Goal: Navigation & Orientation: Find specific page/section

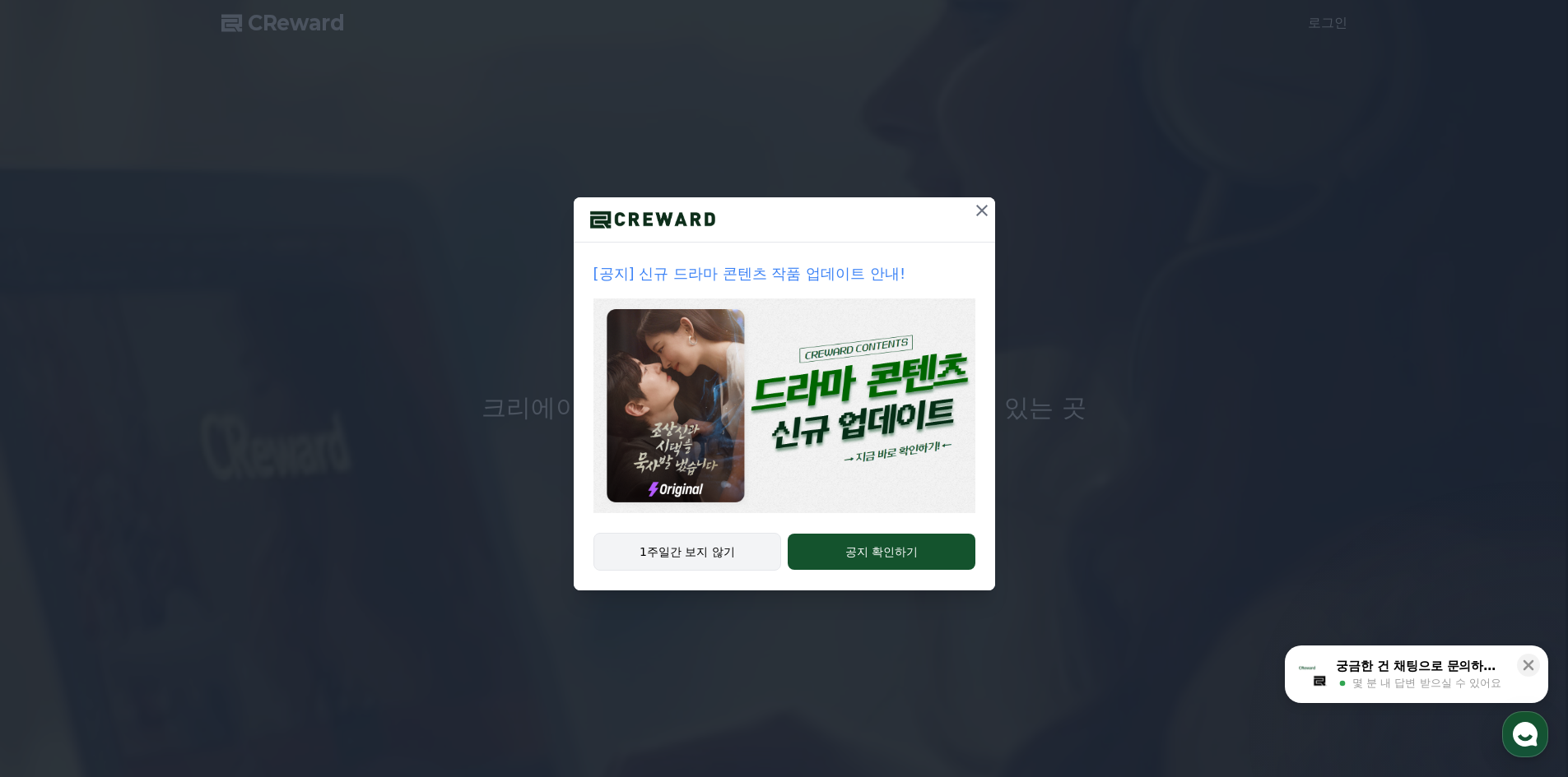
click at [722, 558] on button "1주일간 보지 않기" at bounding box center [687, 551] width 189 height 38
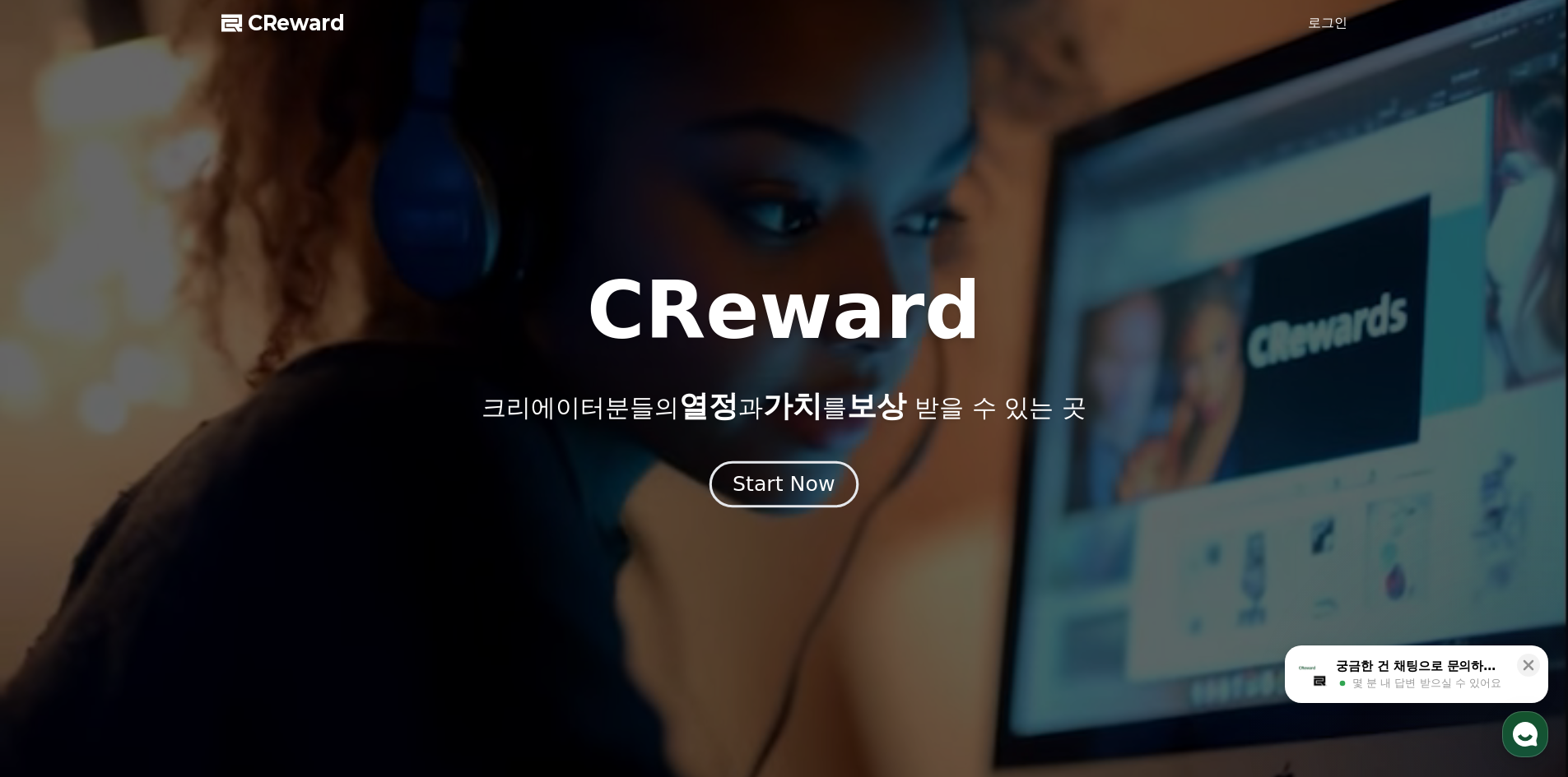
click at [819, 488] on div "Start Now" at bounding box center [784, 484] width 102 height 28
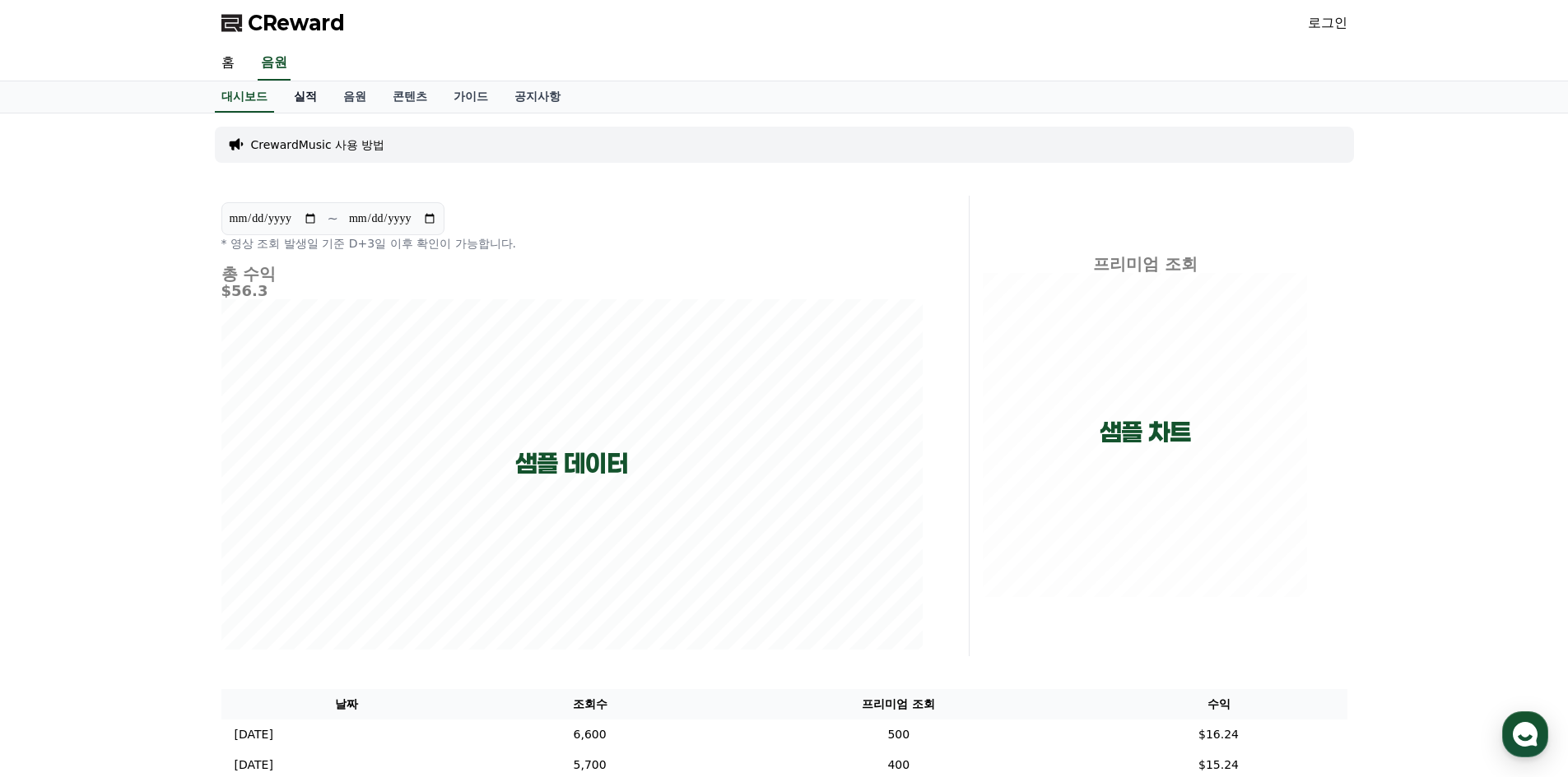
click at [315, 102] on link "실적" at bounding box center [305, 96] width 50 height 31
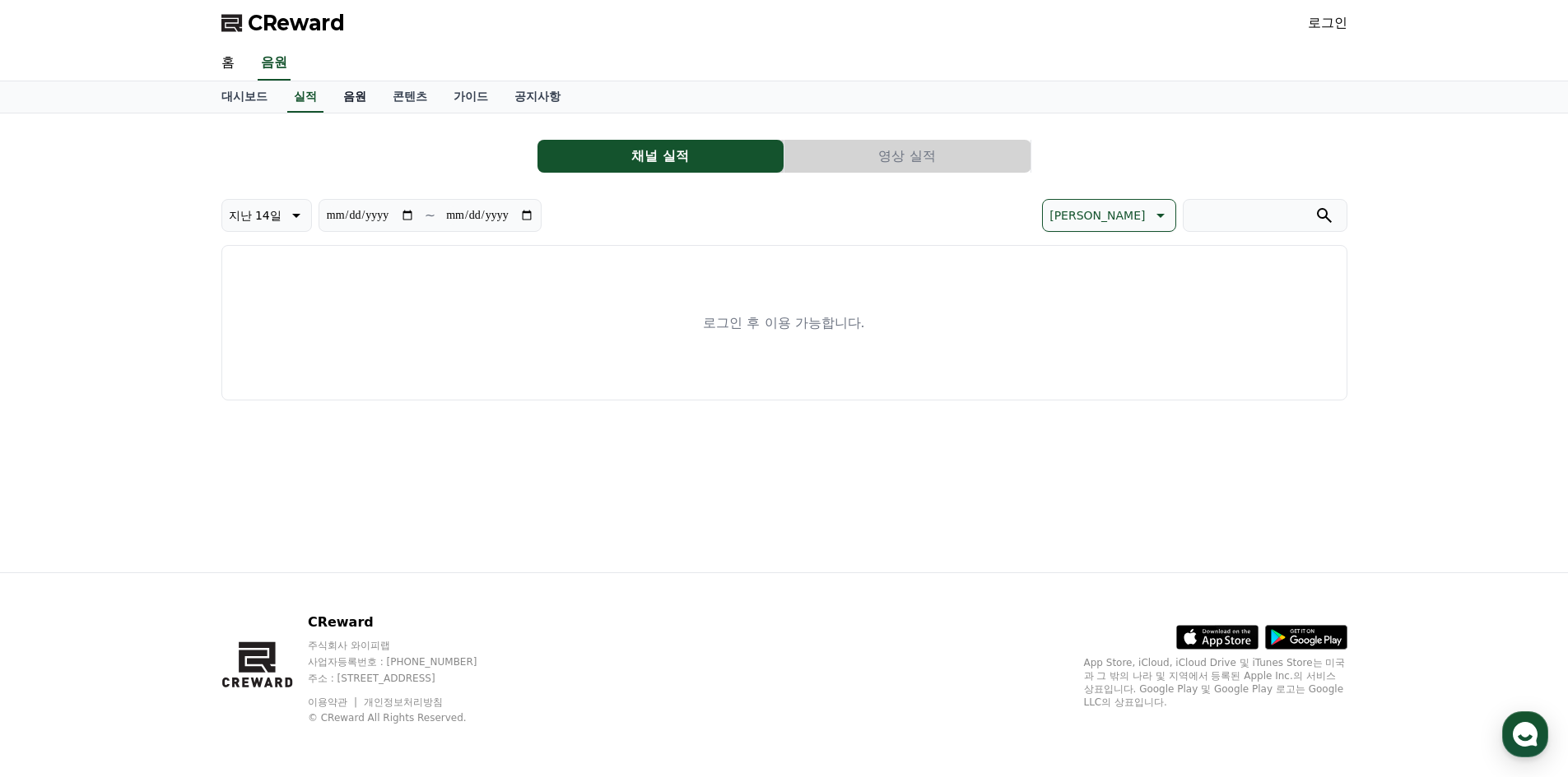
click at [360, 97] on link "음원" at bounding box center [354, 96] width 50 height 31
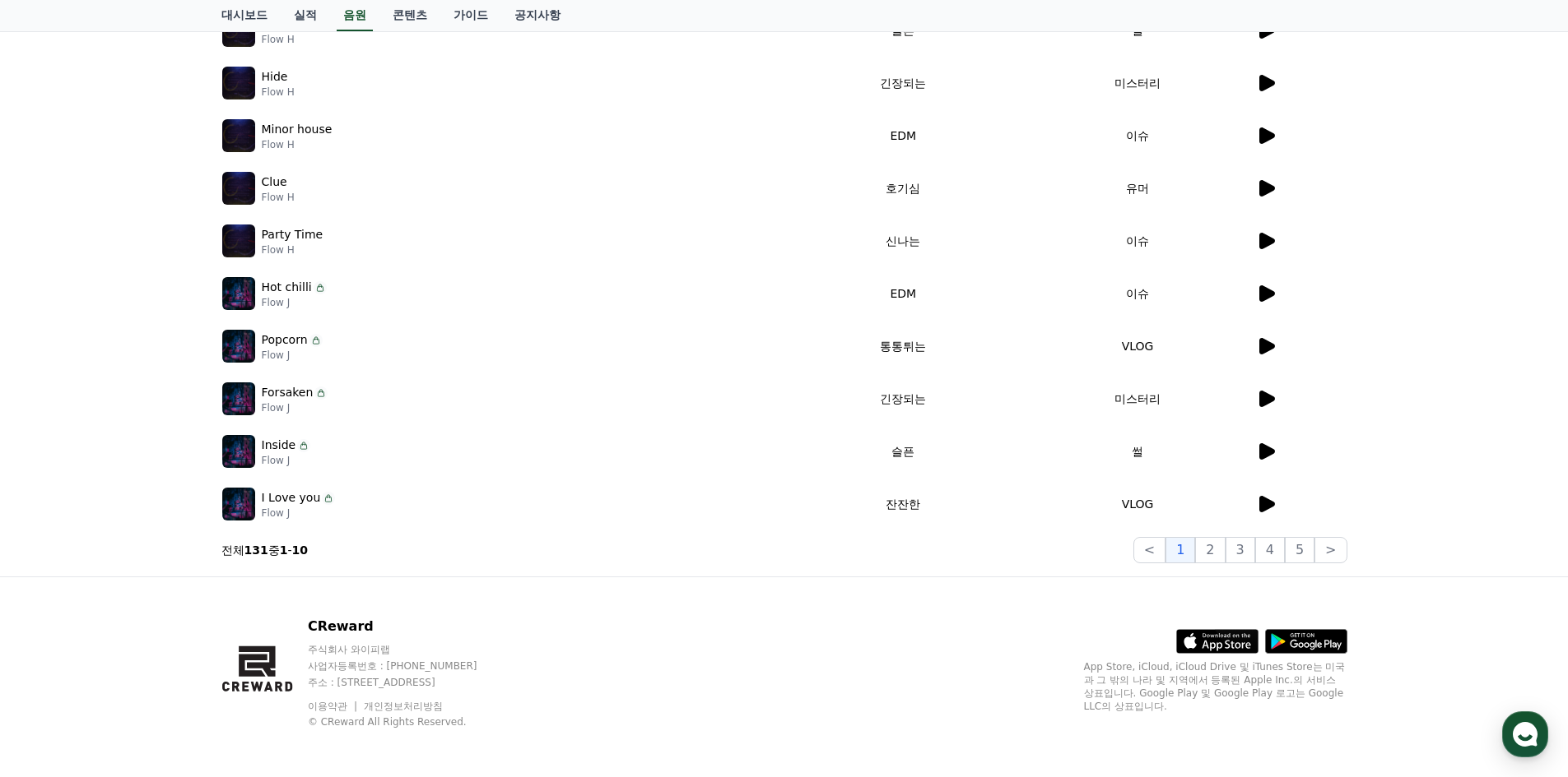
scroll to position [336, 0]
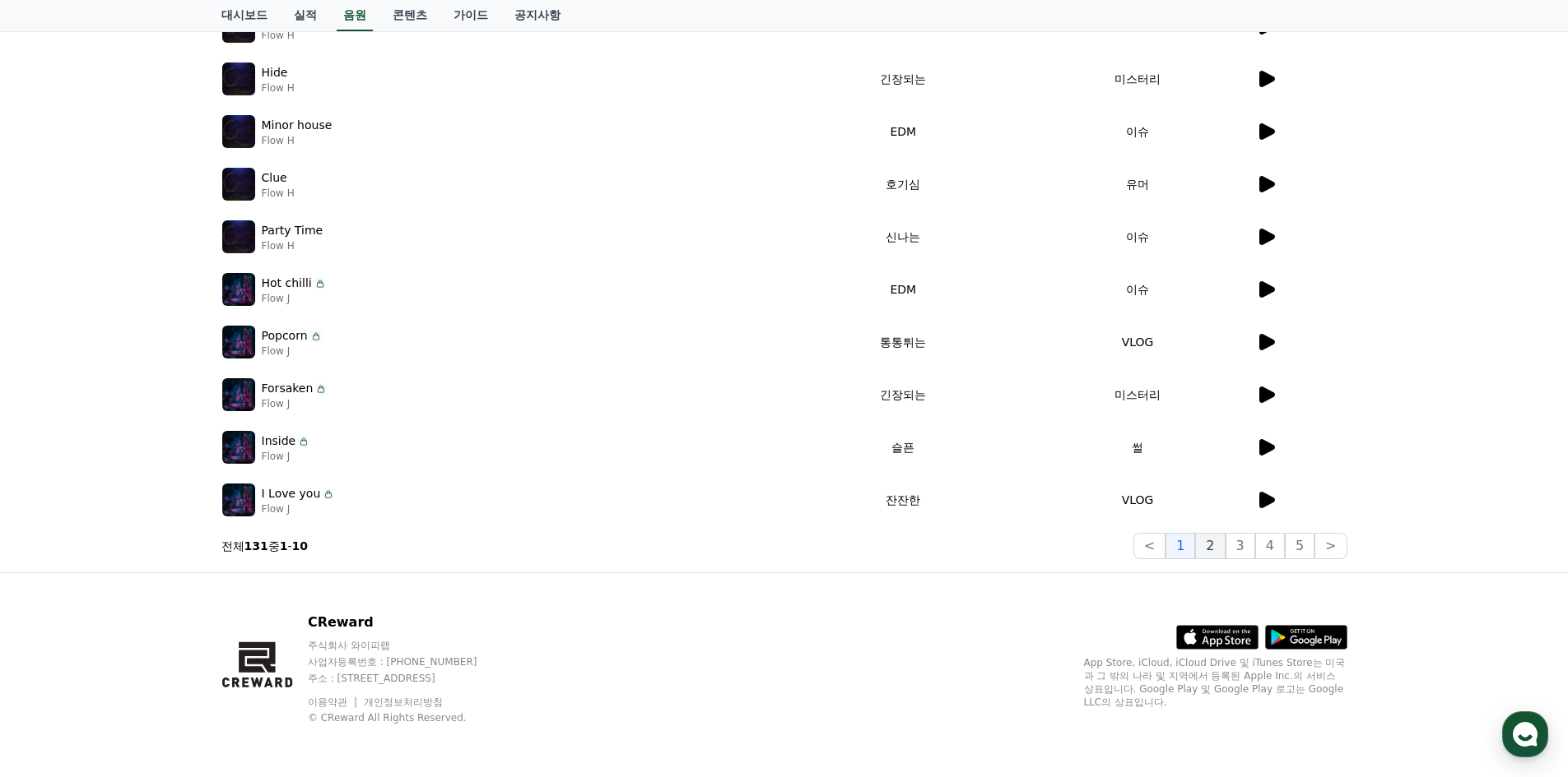
click at [1220, 551] on button "2" at bounding box center [1210, 545] width 29 height 26
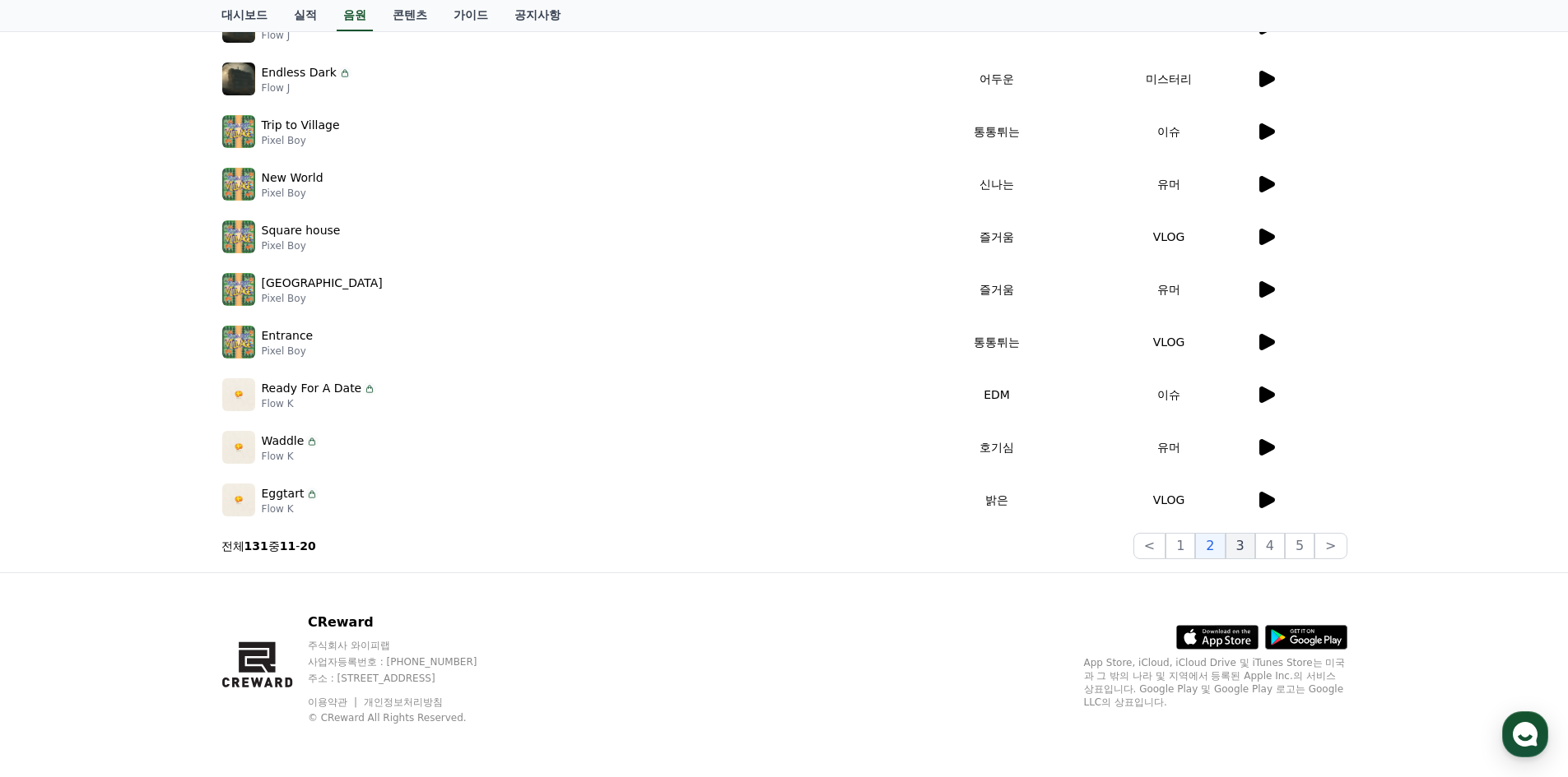
click at [1239, 551] on button "3" at bounding box center [1240, 545] width 29 height 26
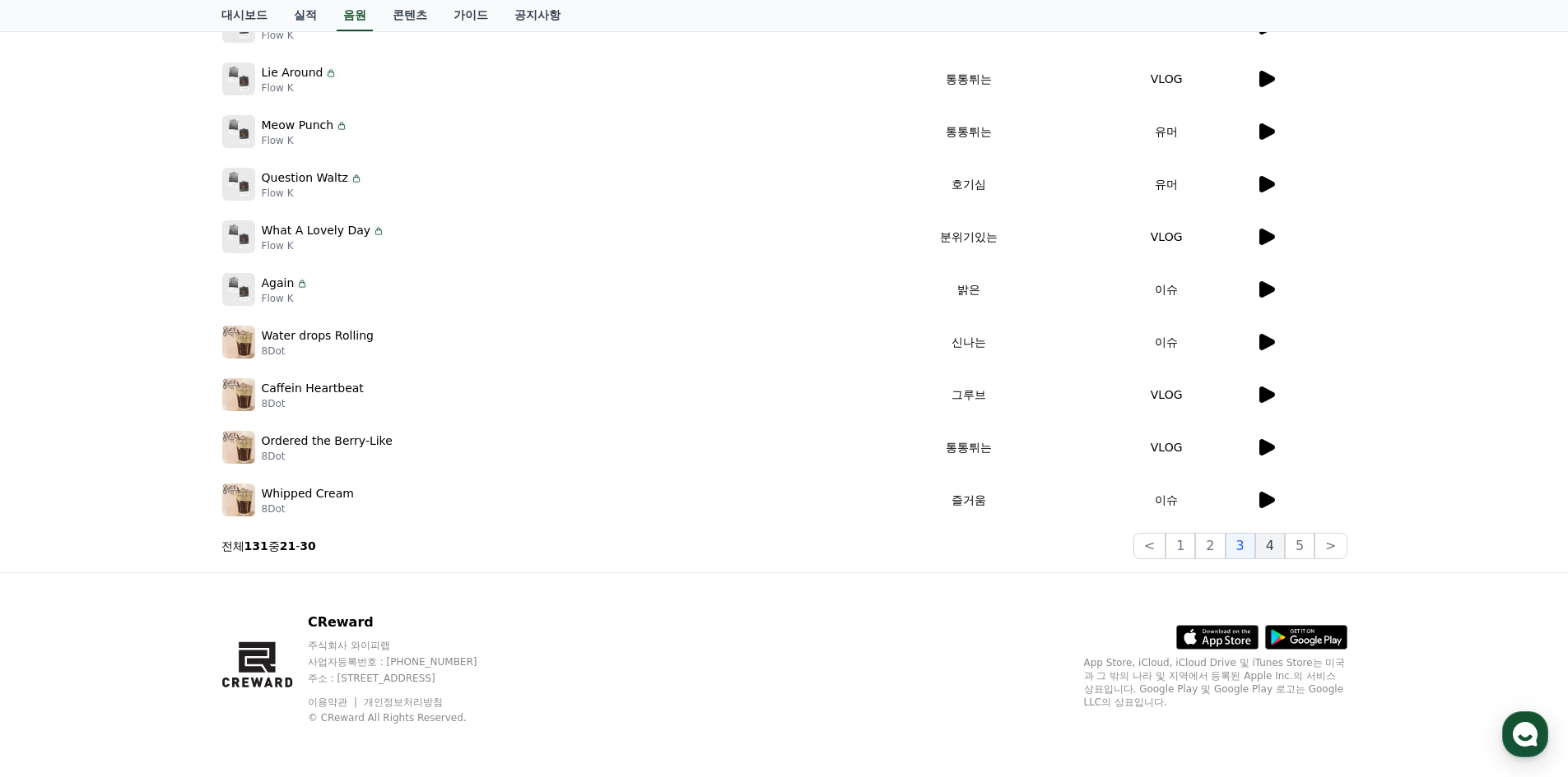
click at [1273, 546] on button "4" at bounding box center [1269, 545] width 29 height 26
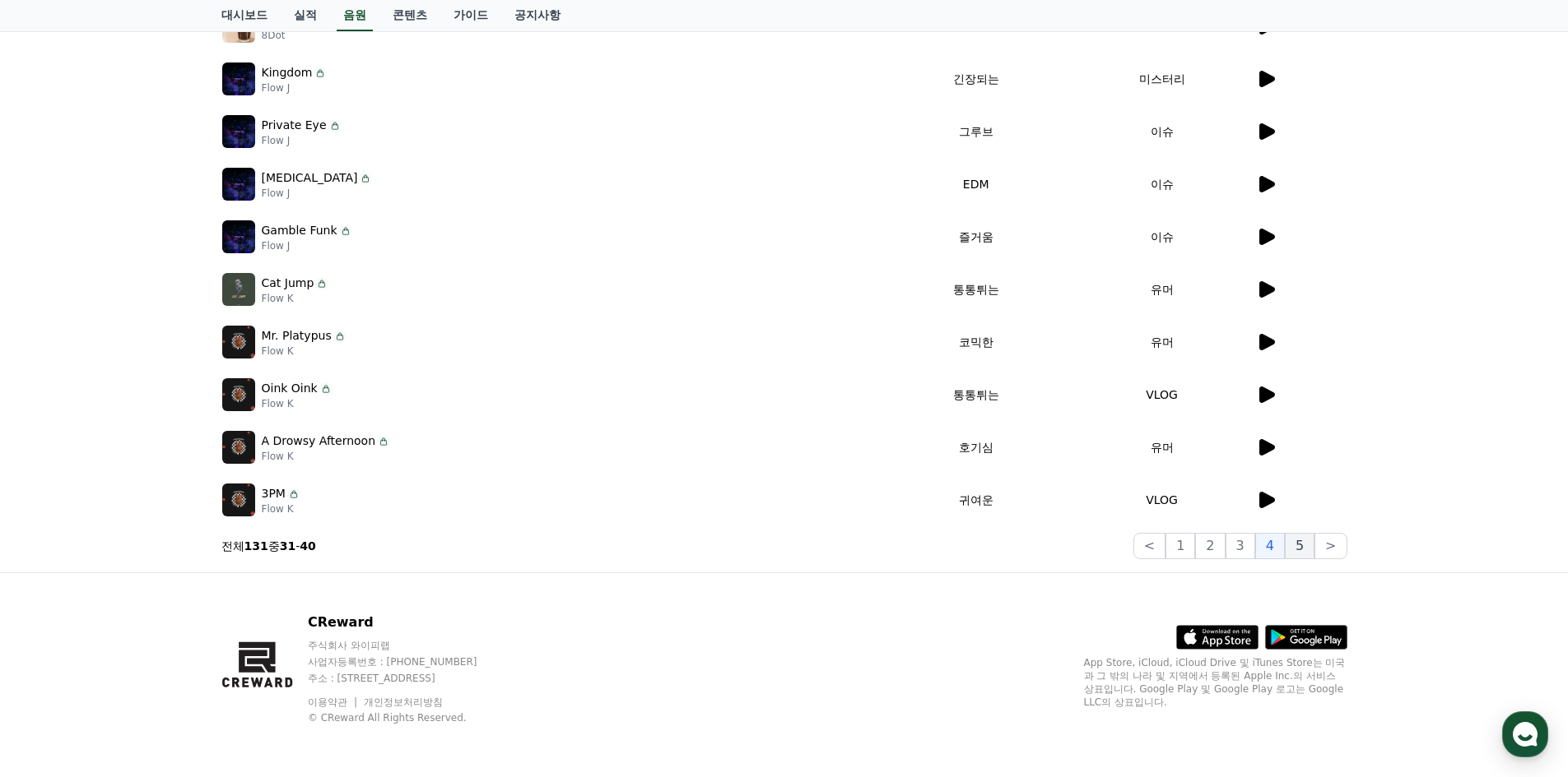
click at [1299, 539] on button "5" at bounding box center [1299, 545] width 29 height 26
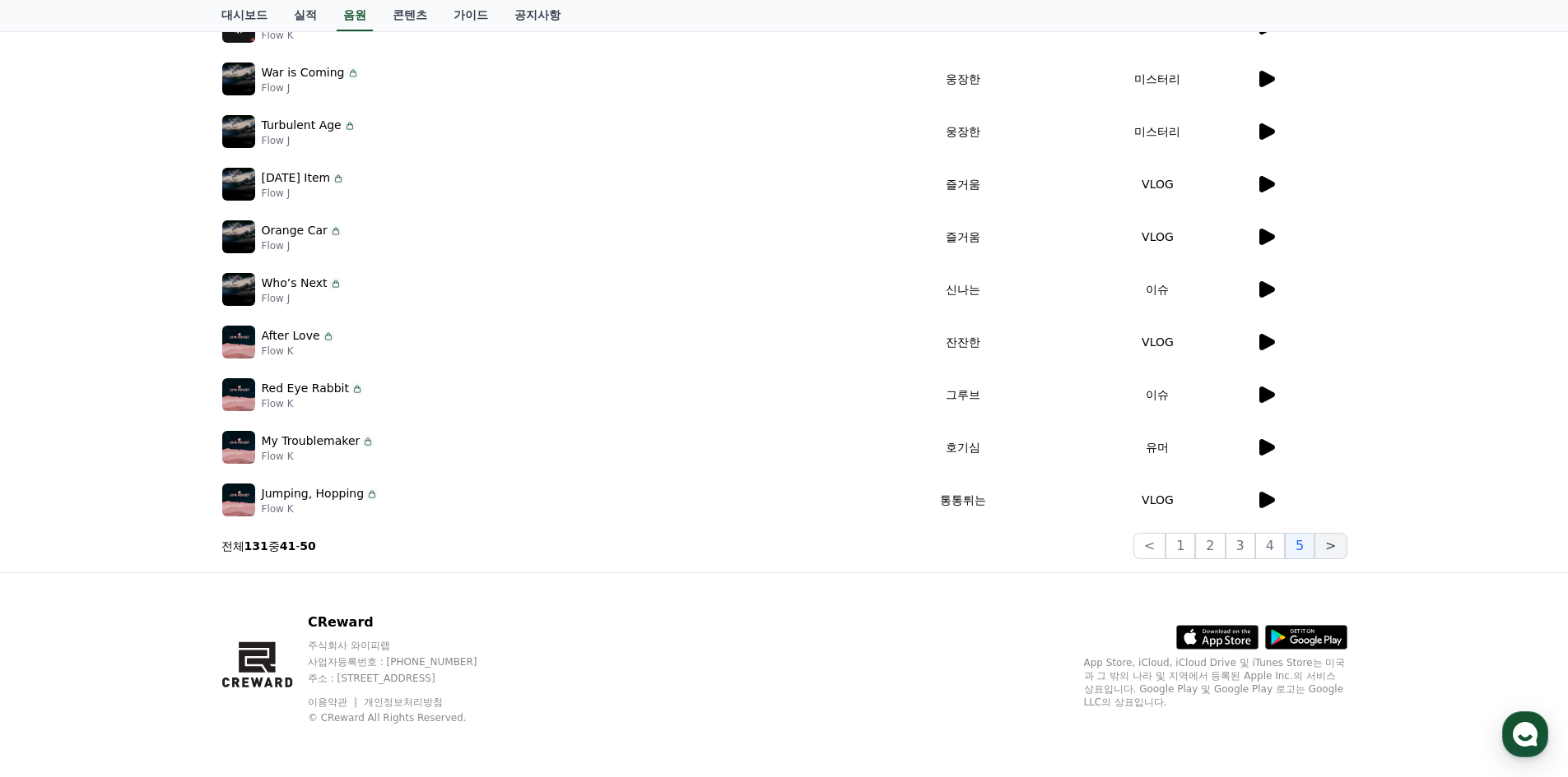
click at [1332, 551] on button ">" at bounding box center [1330, 545] width 32 height 26
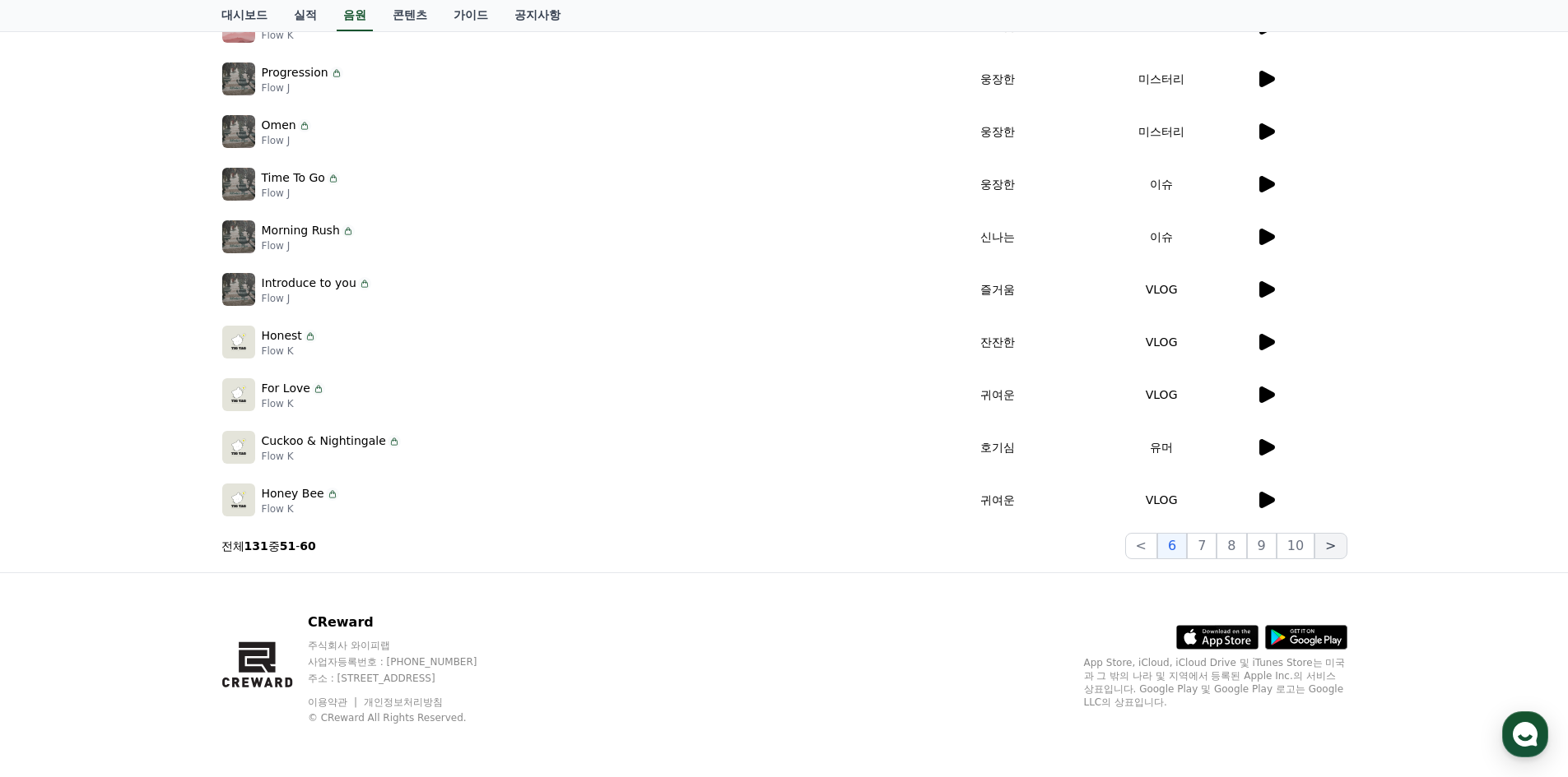
click at [1332, 551] on button ">" at bounding box center [1330, 545] width 32 height 26
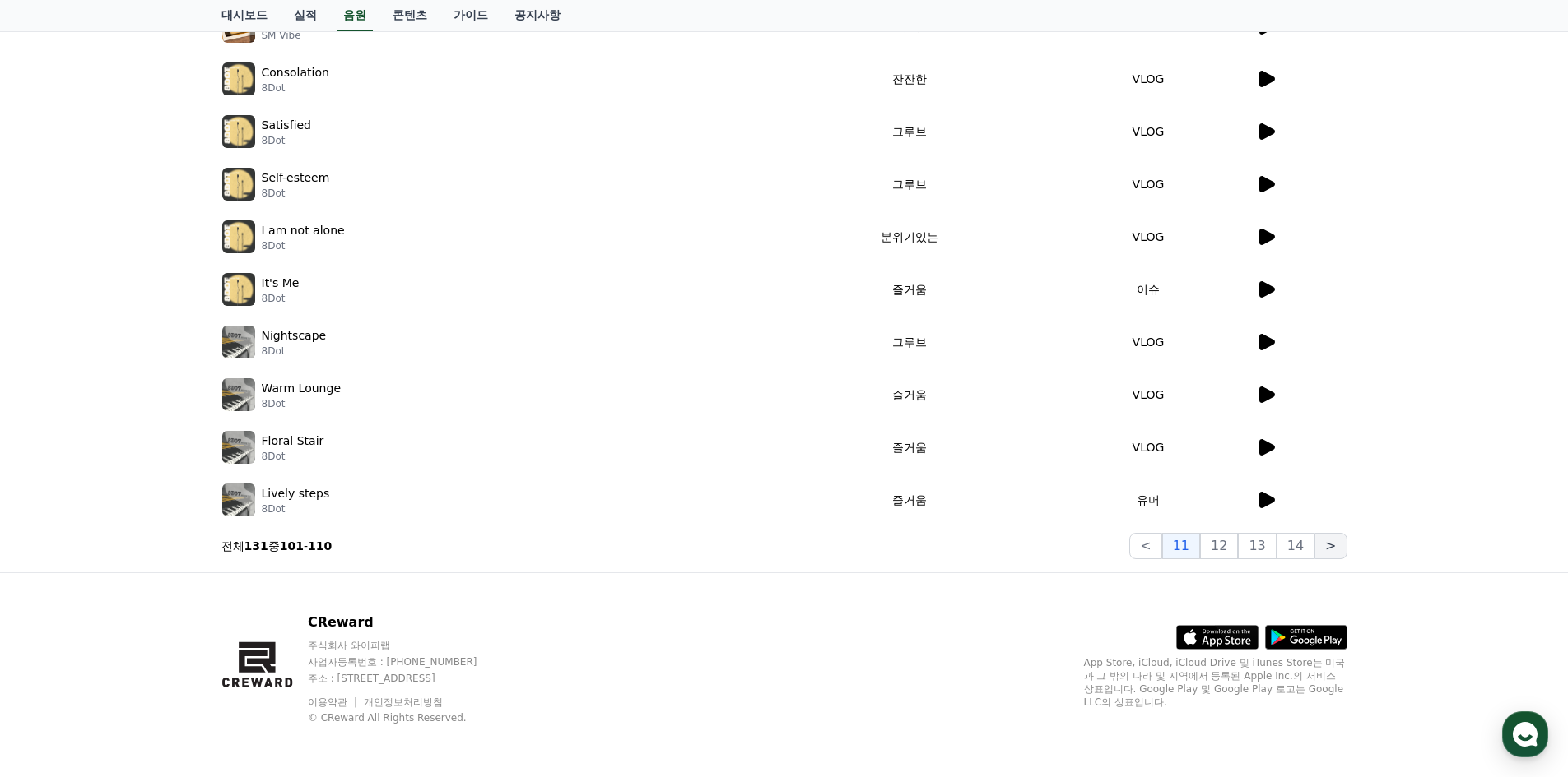
click at [1332, 551] on button ">" at bounding box center [1330, 545] width 32 height 26
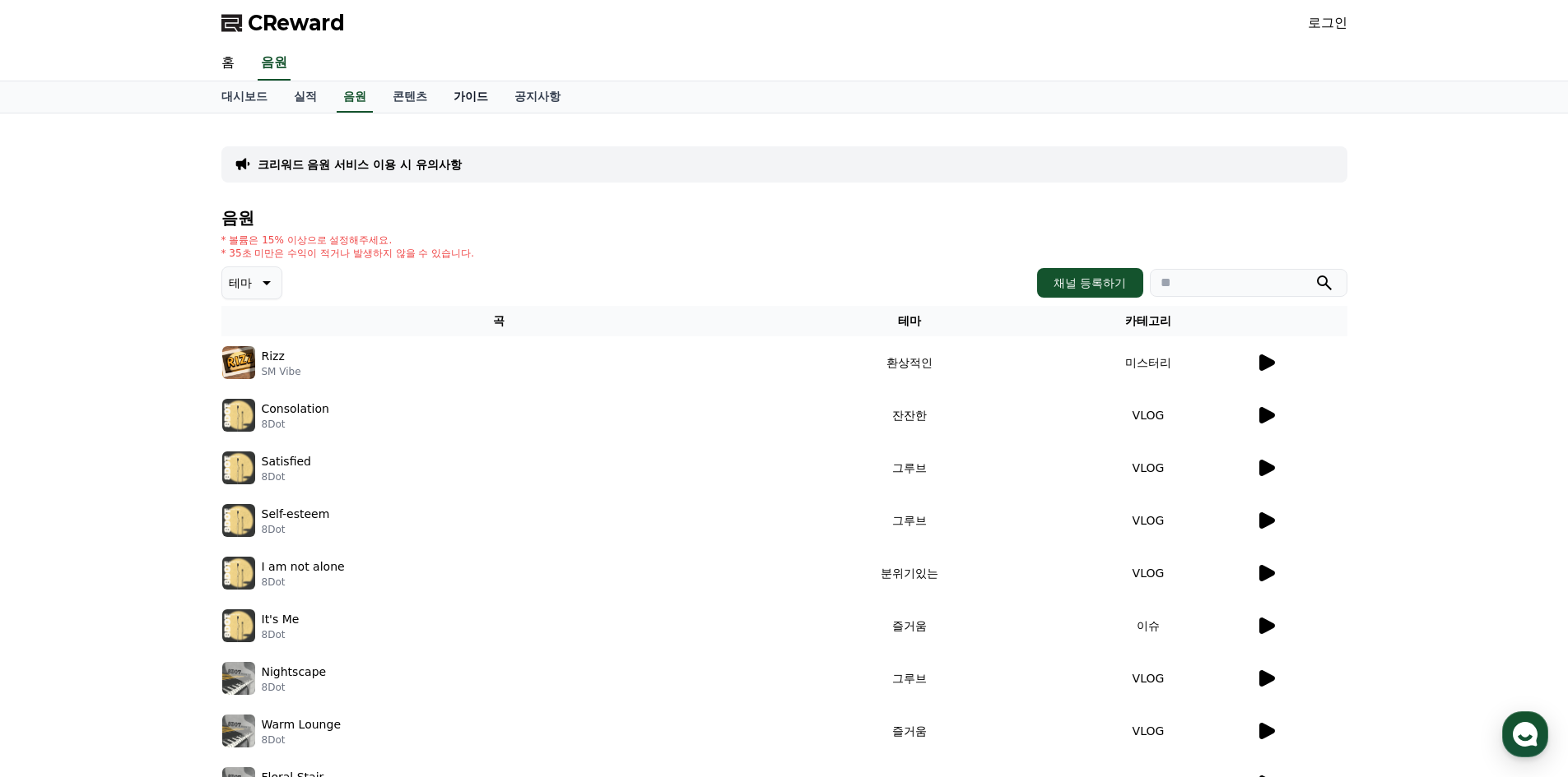
click at [468, 91] on link "가이드" at bounding box center [471, 96] width 61 height 31
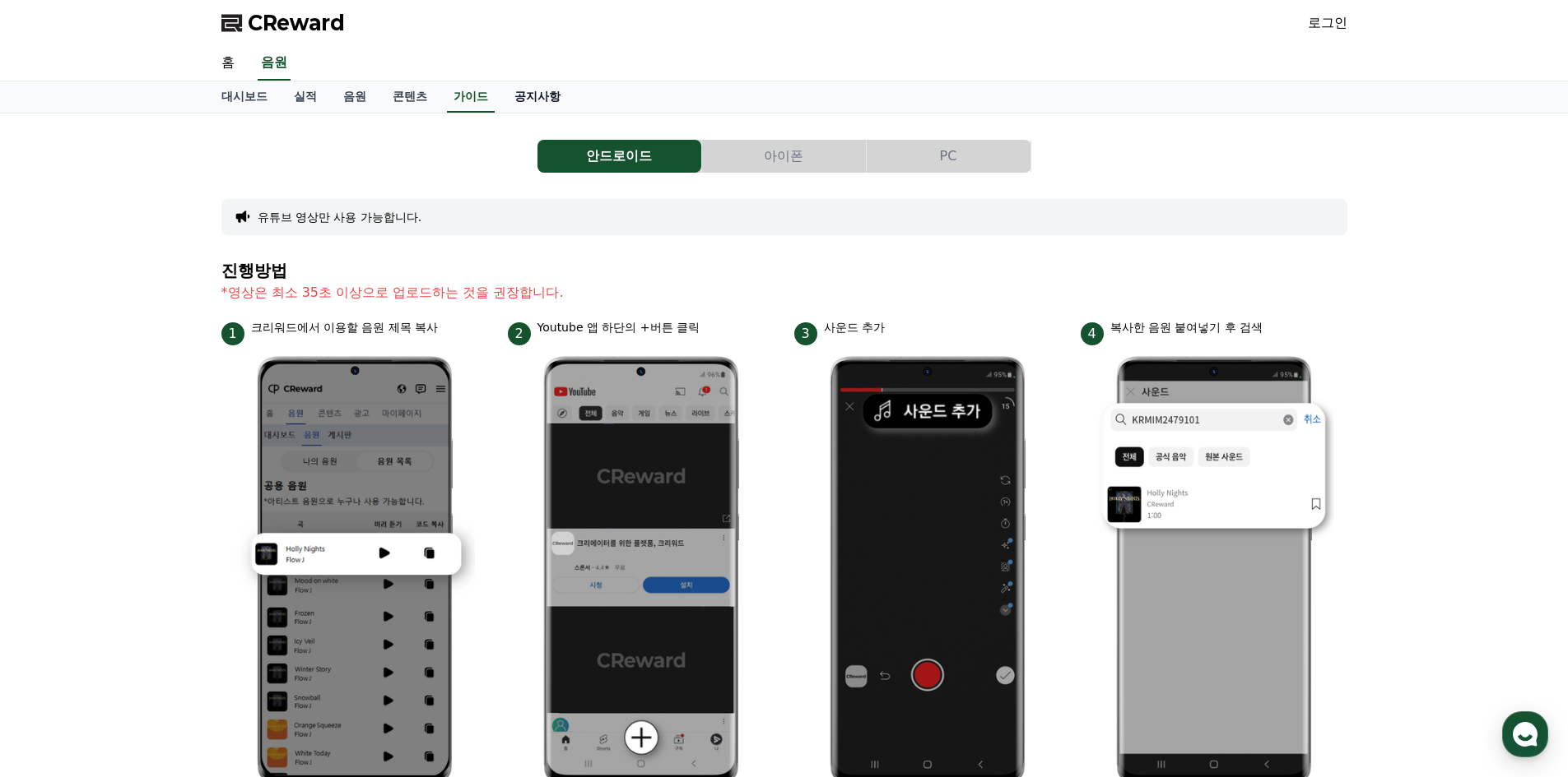
click at [551, 89] on link "공지사항" at bounding box center [537, 96] width 72 height 31
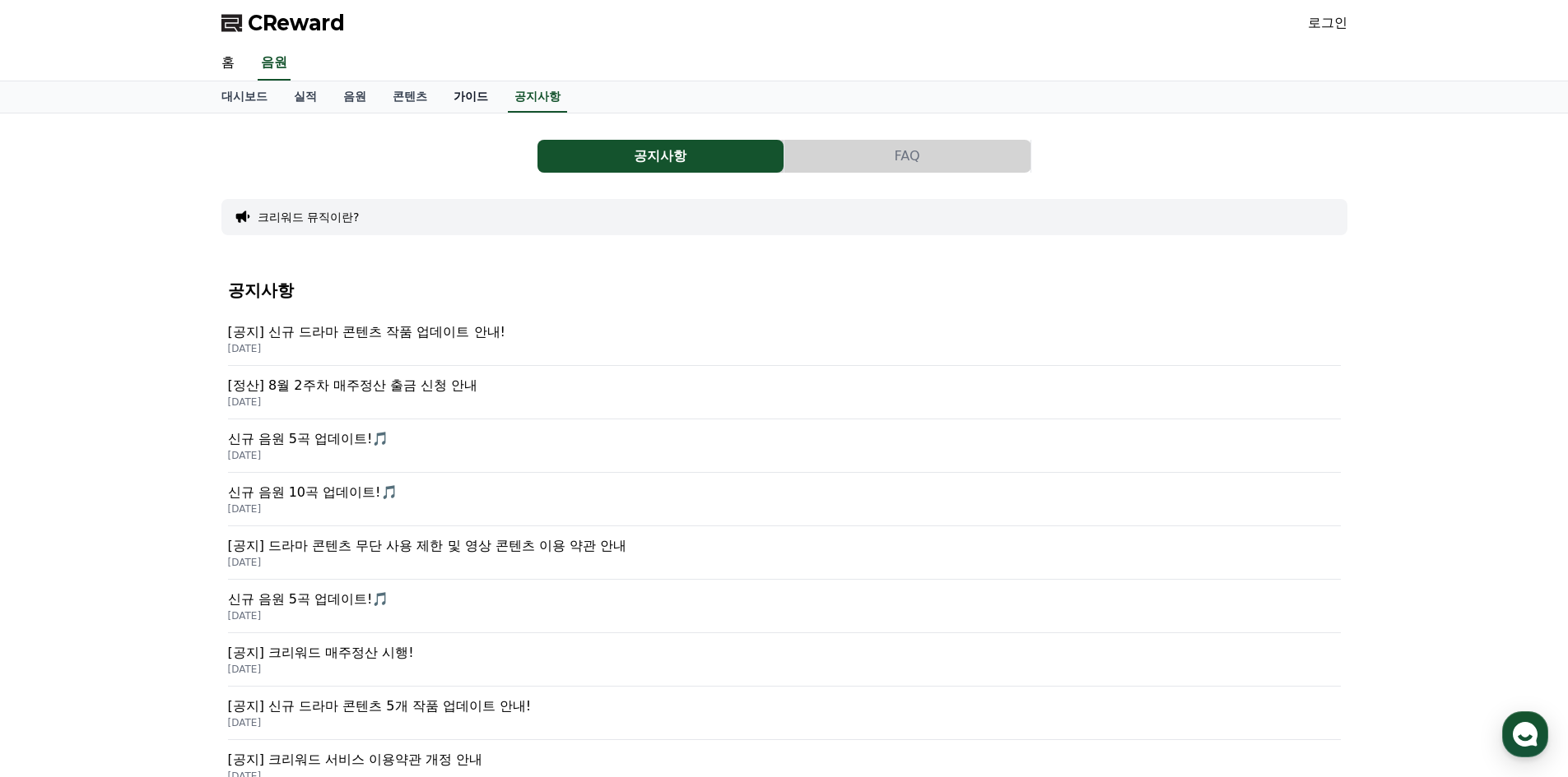
click at [461, 99] on link "가이드" at bounding box center [471, 96] width 61 height 31
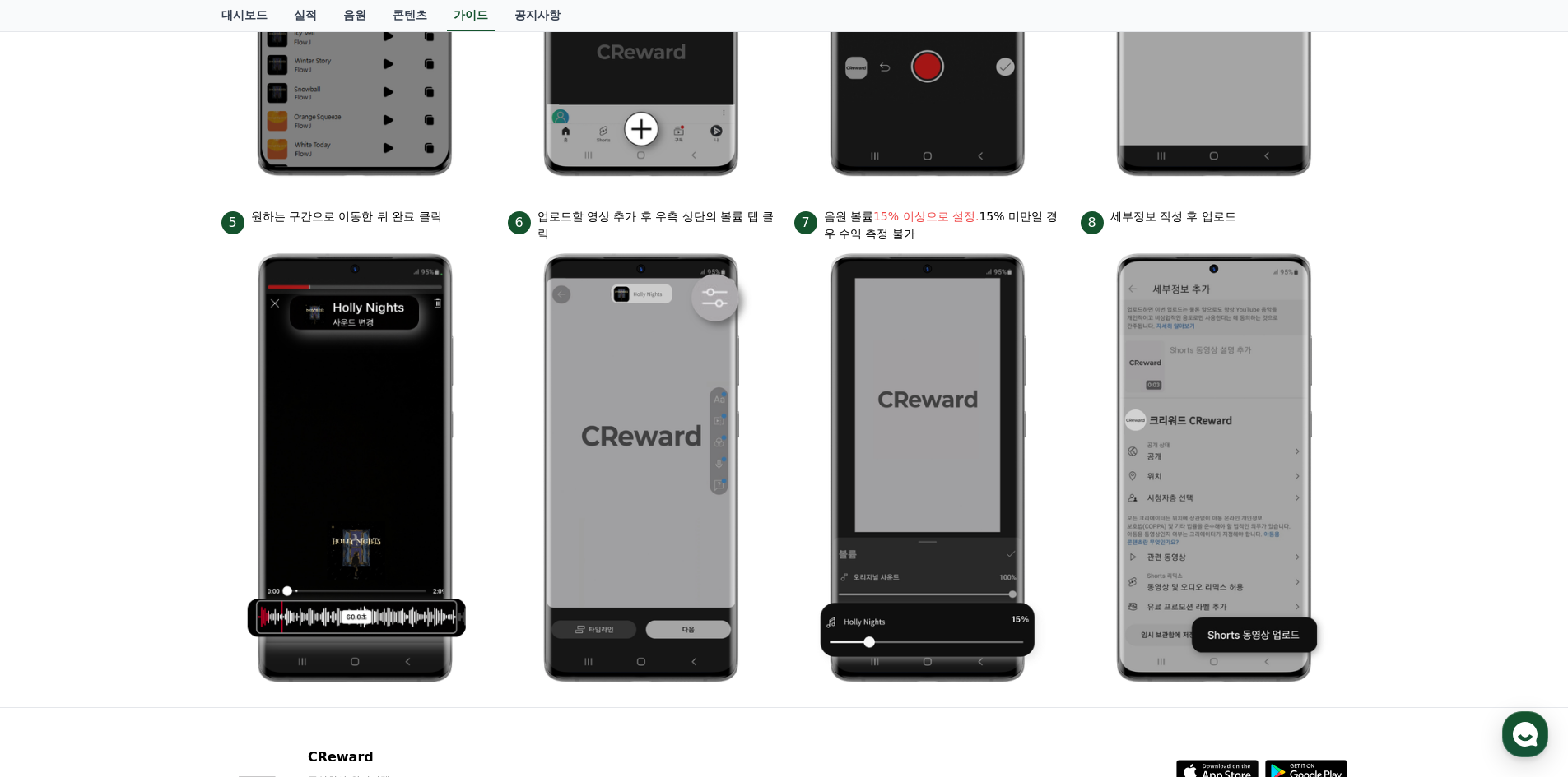
scroll to position [743, 0]
